Goal: Transaction & Acquisition: Subscribe to service/newsletter

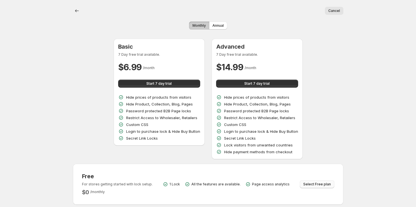
click at [308, 185] on span "Select Free plan" at bounding box center [317, 184] width 28 height 5
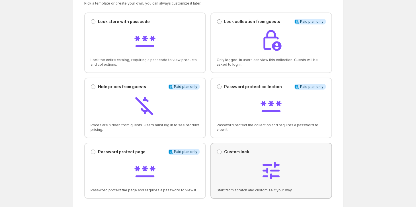
scroll to position [34, 0]
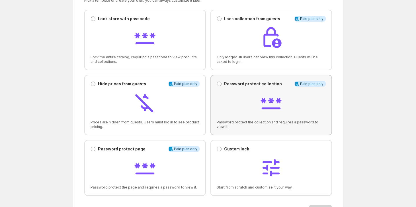
click at [218, 94] on div at bounding box center [271, 103] width 109 height 24
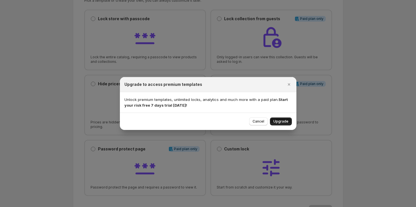
click at [278, 123] on span "Upgrade" at bounding box center [280, 121] width 15 height 5
